Goal: Task Accomplishment & Management: Manage account settings

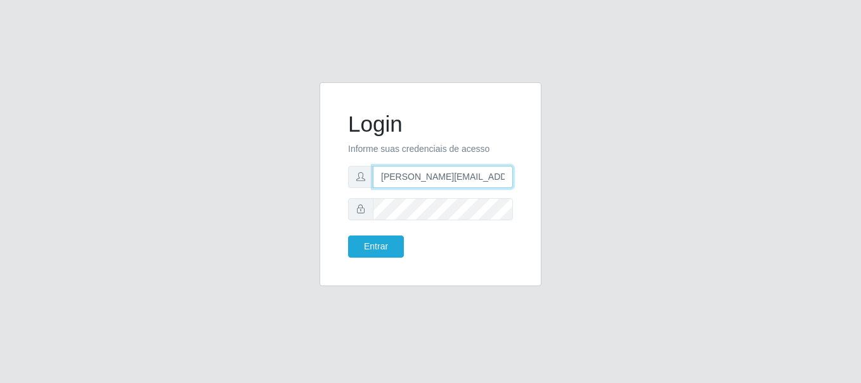
type input "[PERSON_NAME][EMAIL_ADDRESS][PERSON_NAME][DOMAIN_NAME]"
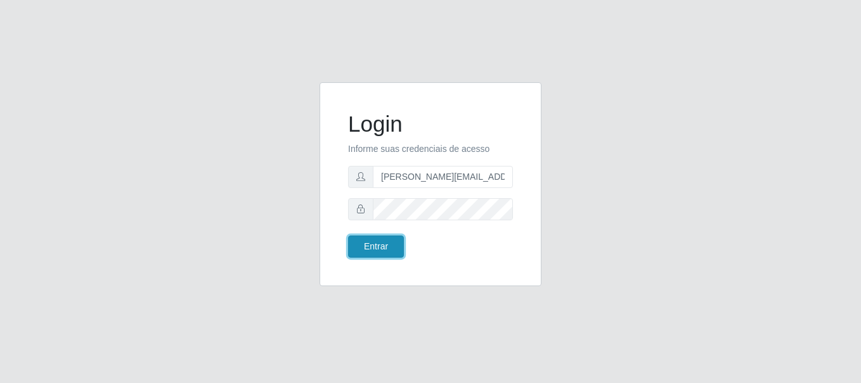
click at [375, 247] on button "Entrar" at bounding box center [376, 247] width 56 height 22
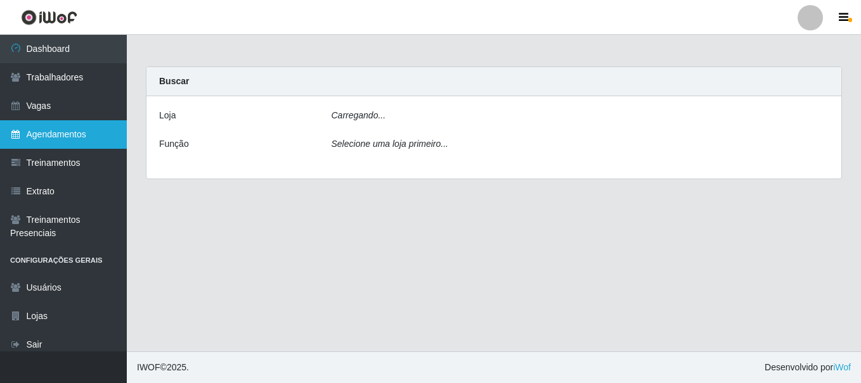
click at [63, 134] on link "Agendamentos" at bounding box center [63, 134] width 127 height 29
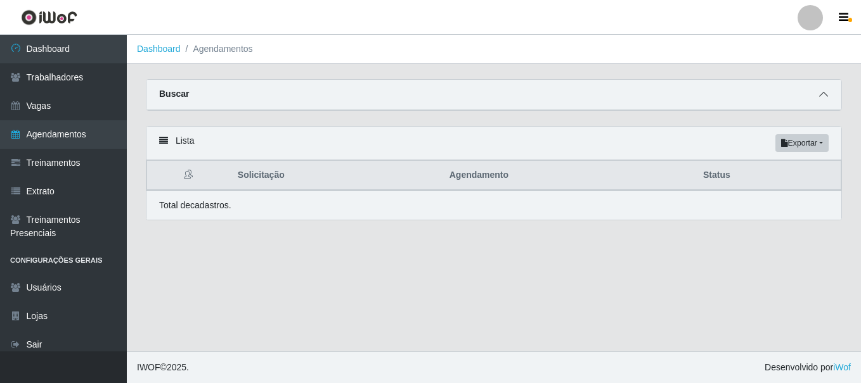
click at [823, 96] on icon at bounding box center [823, 94] width 9 height 9
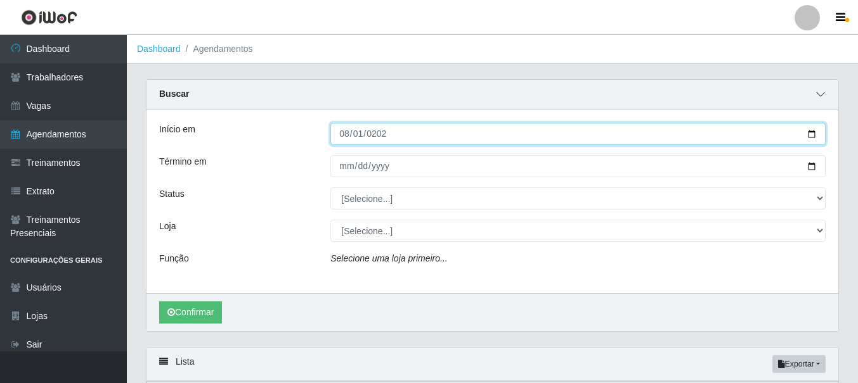
type input "[DATE]"
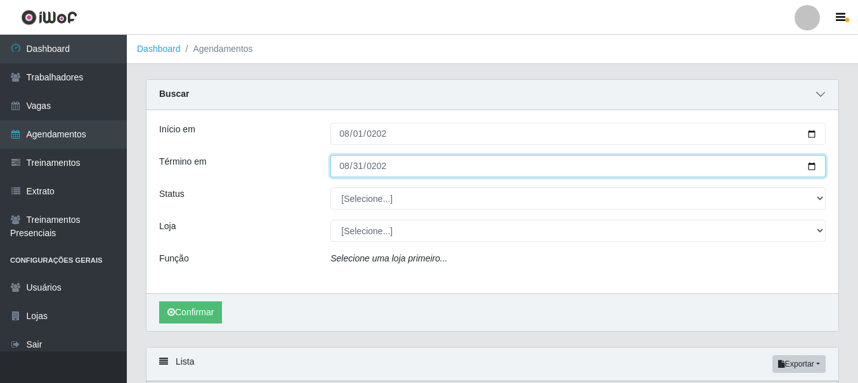
type input "[DATE]"
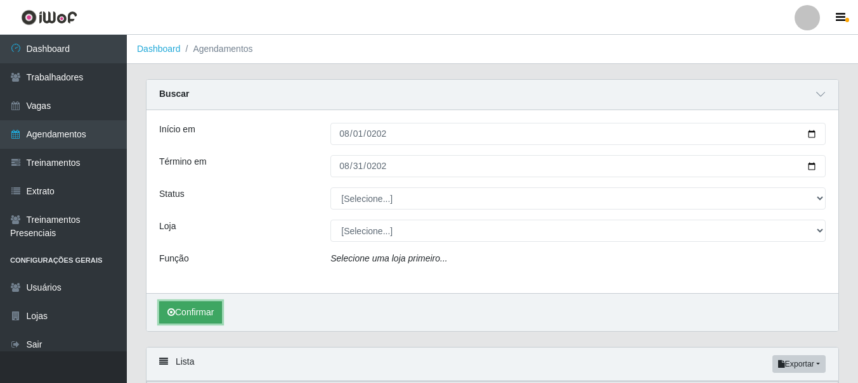
click at [191, 313] on button "Confirmar" at bounding box center [190, 313] width 63 height 22
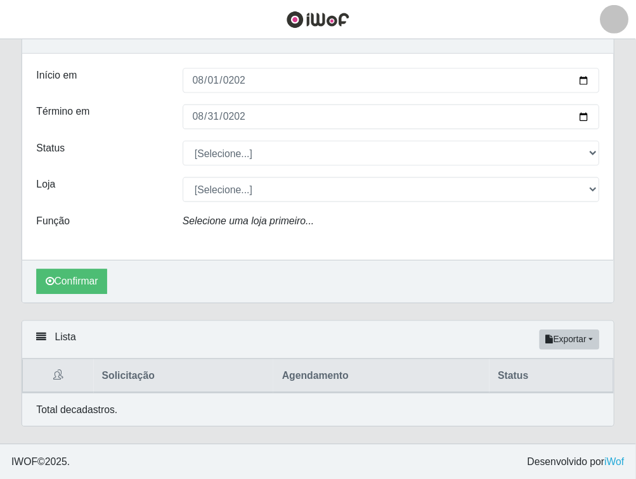
scroll to position [11, 0]
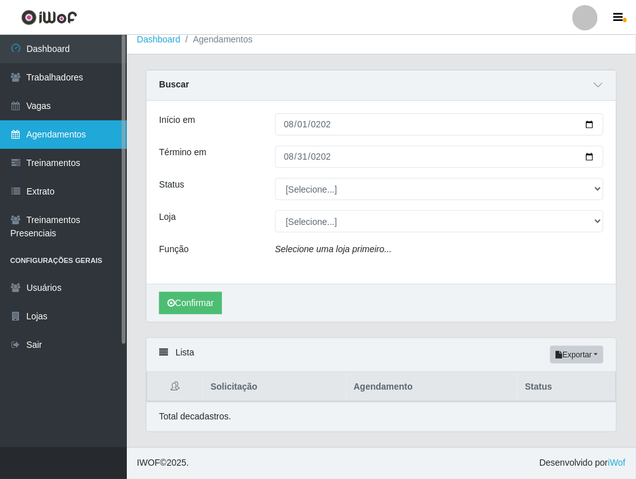
click at [113, 143] on link "Agendamentos" at bounding box center [63, 134] width 127 height 29
click at [40, 127] on link "Agendamentos" at bounding box center [63, 134] width 127 height 29
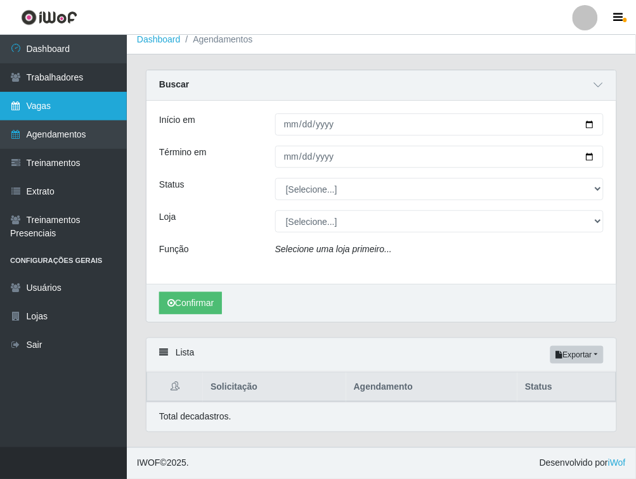
click at [70, 100] on link "Vagas" at bounding box center [63, 106] width 127 height 29
